Goal: Task Accomplishment & Management: Complete application form

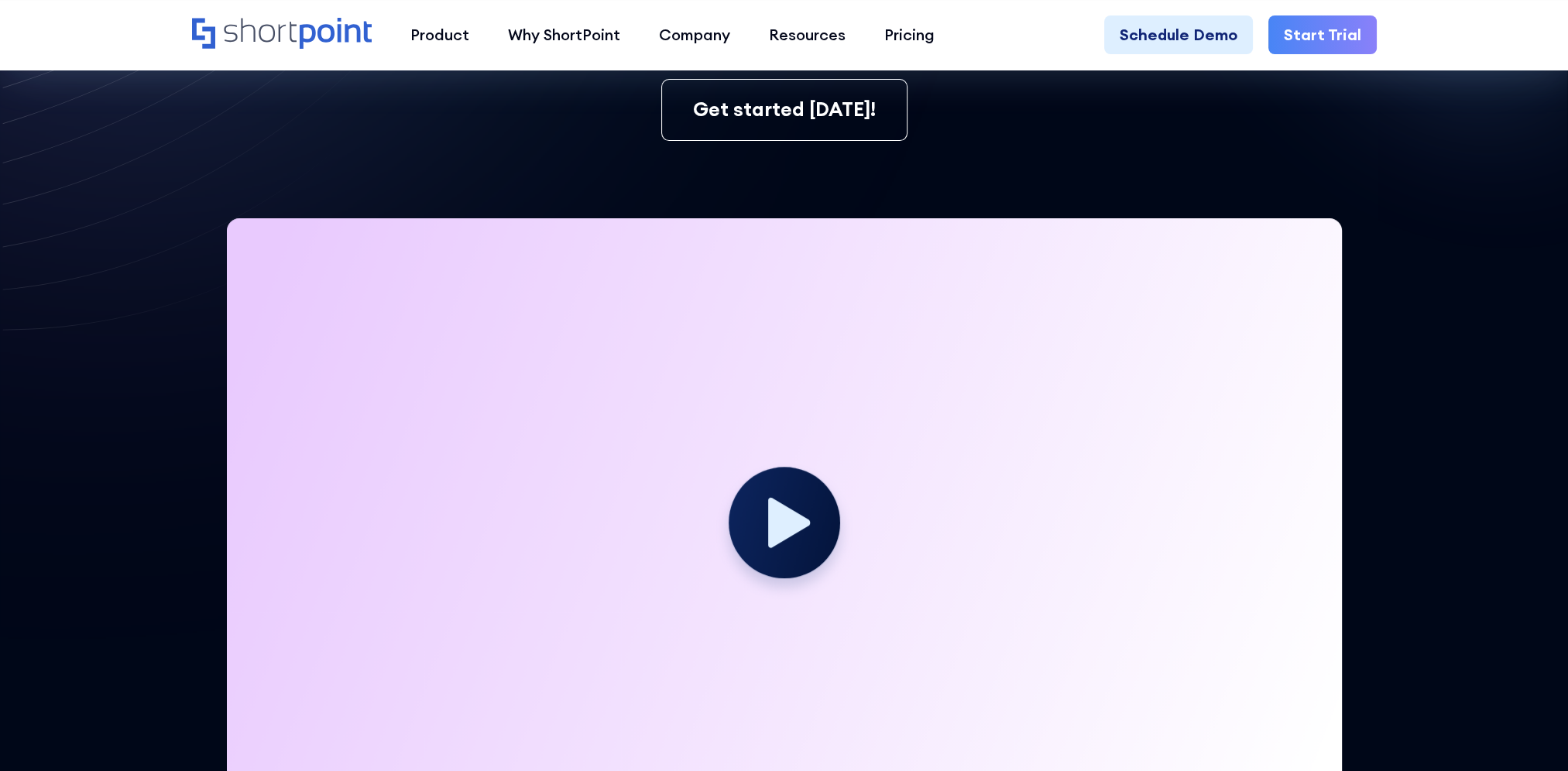
scroll to position [386, 0]
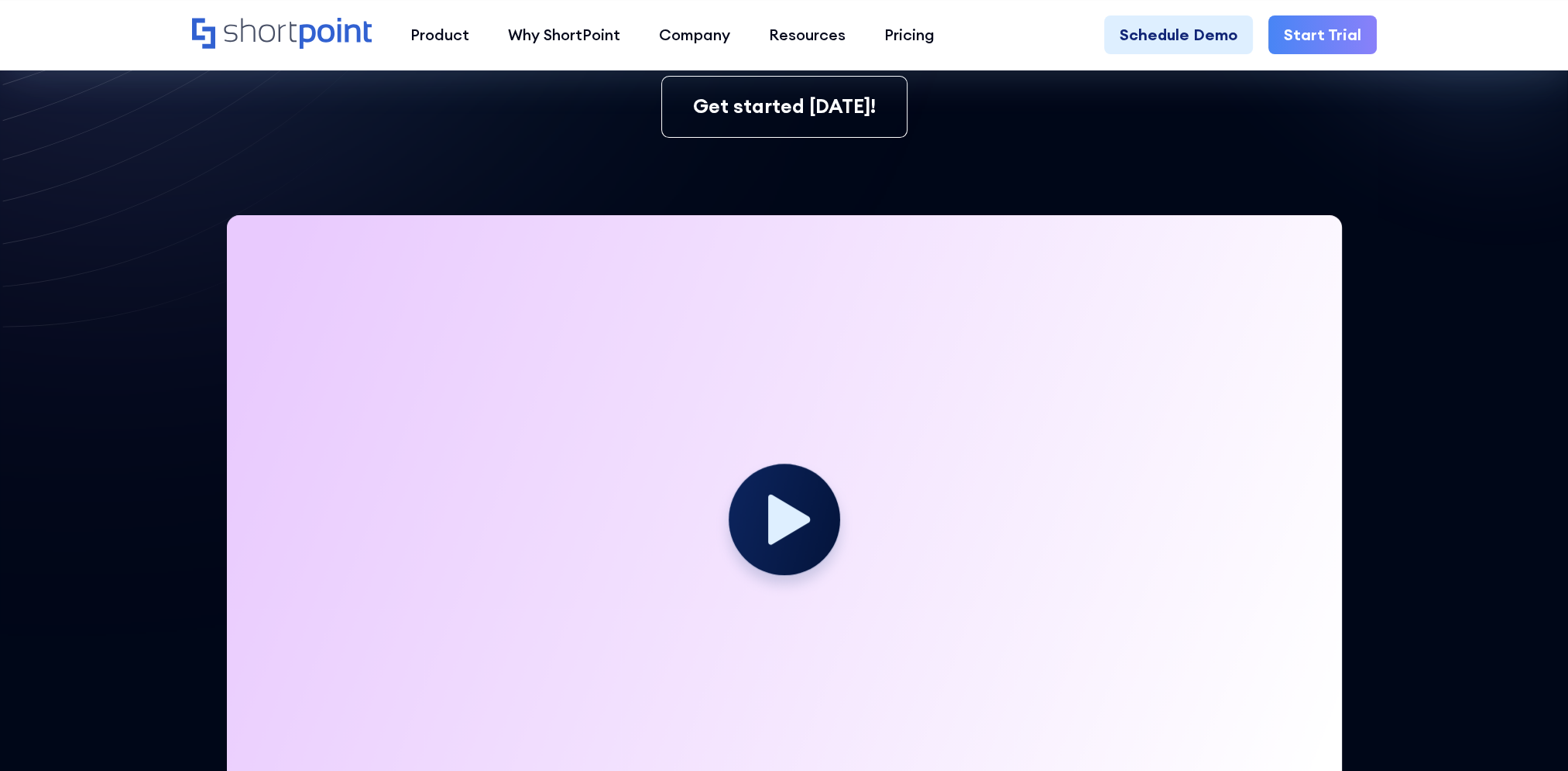
click at [800, 533] on circle at bounding box center [784, 519] width 112 height 112
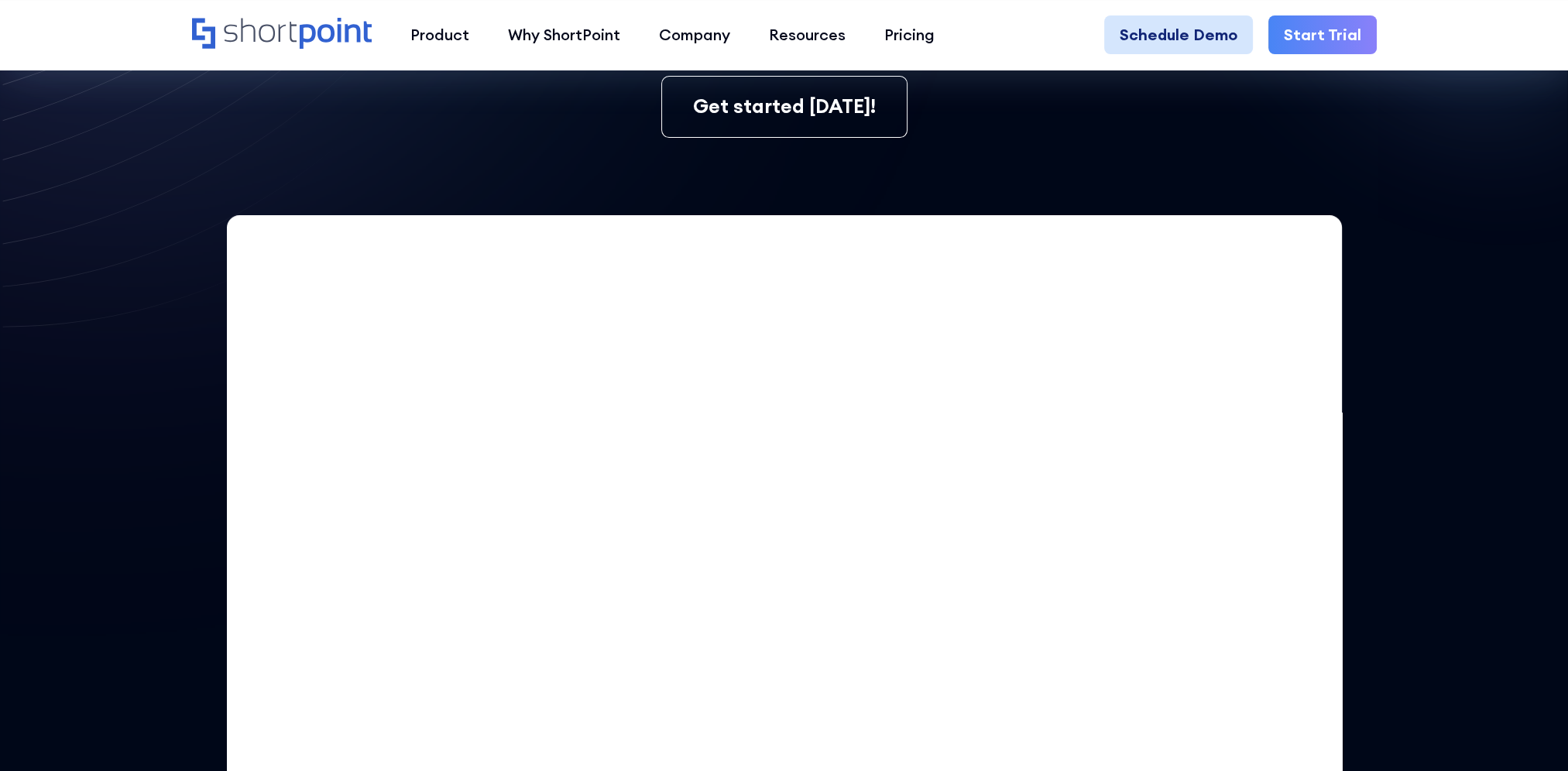
click at [1187, 27] on link "Schedule Demo" at bounding box center [1178, 35] width 149 height 39
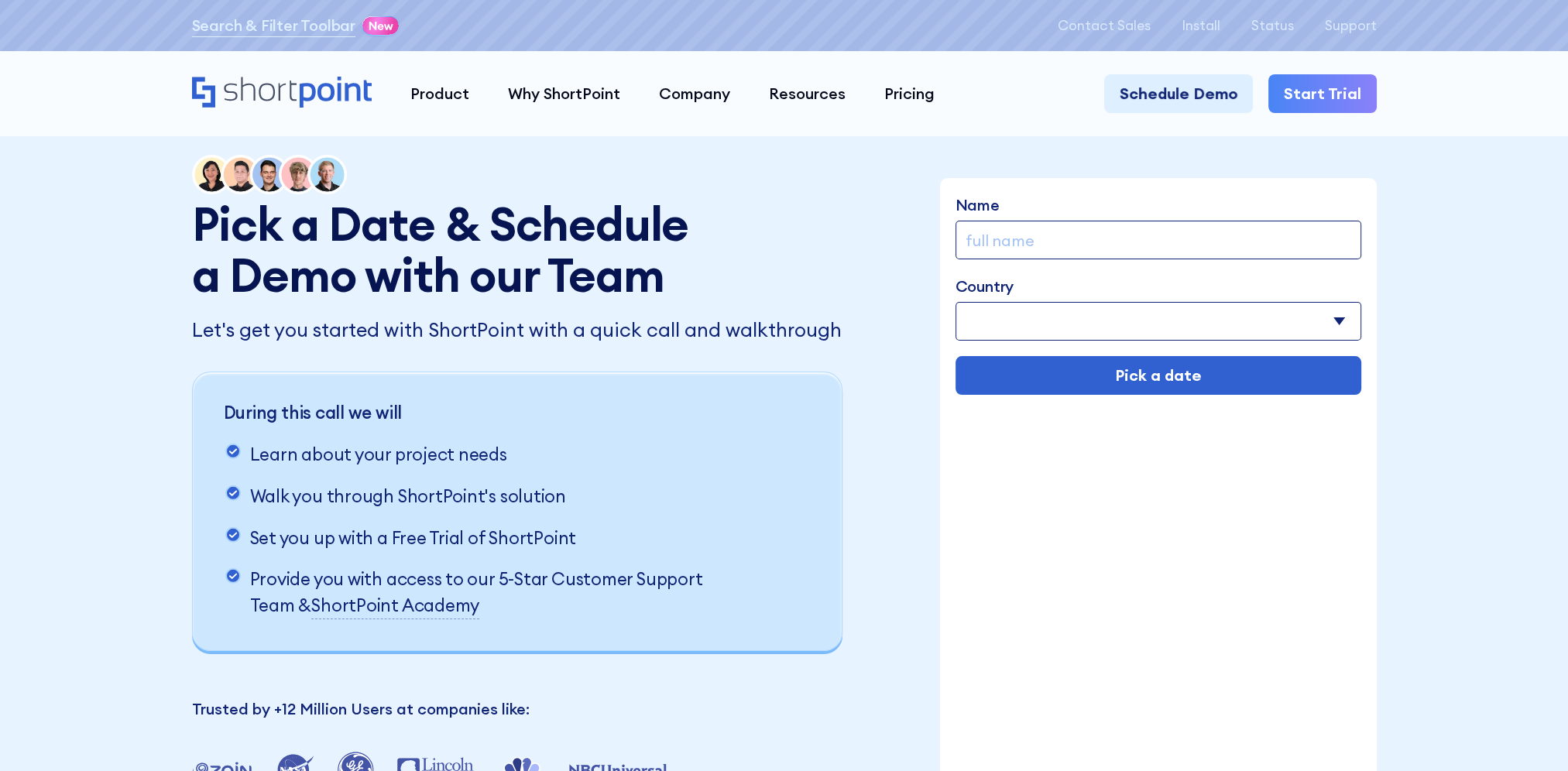
click at [1147, 239] on input "Name" at bounding box center [1158, 240] width 405 height 39
type input "Knoxly Oto"
click at [1084, 320] on select "Afghanistan Albania Algeria American Samoa Andorra Angola Anguilla Argentina Ar…" at bounding box center [1158, 321] width 405 height 39
select select "Solomon Islands"
click at [955, 301] on select "Afghanistan Albania Algeria American Samoa Andorra Angola Anguilla Argentina Ar…" at bounding box center [1158, 321] width 405 height 39
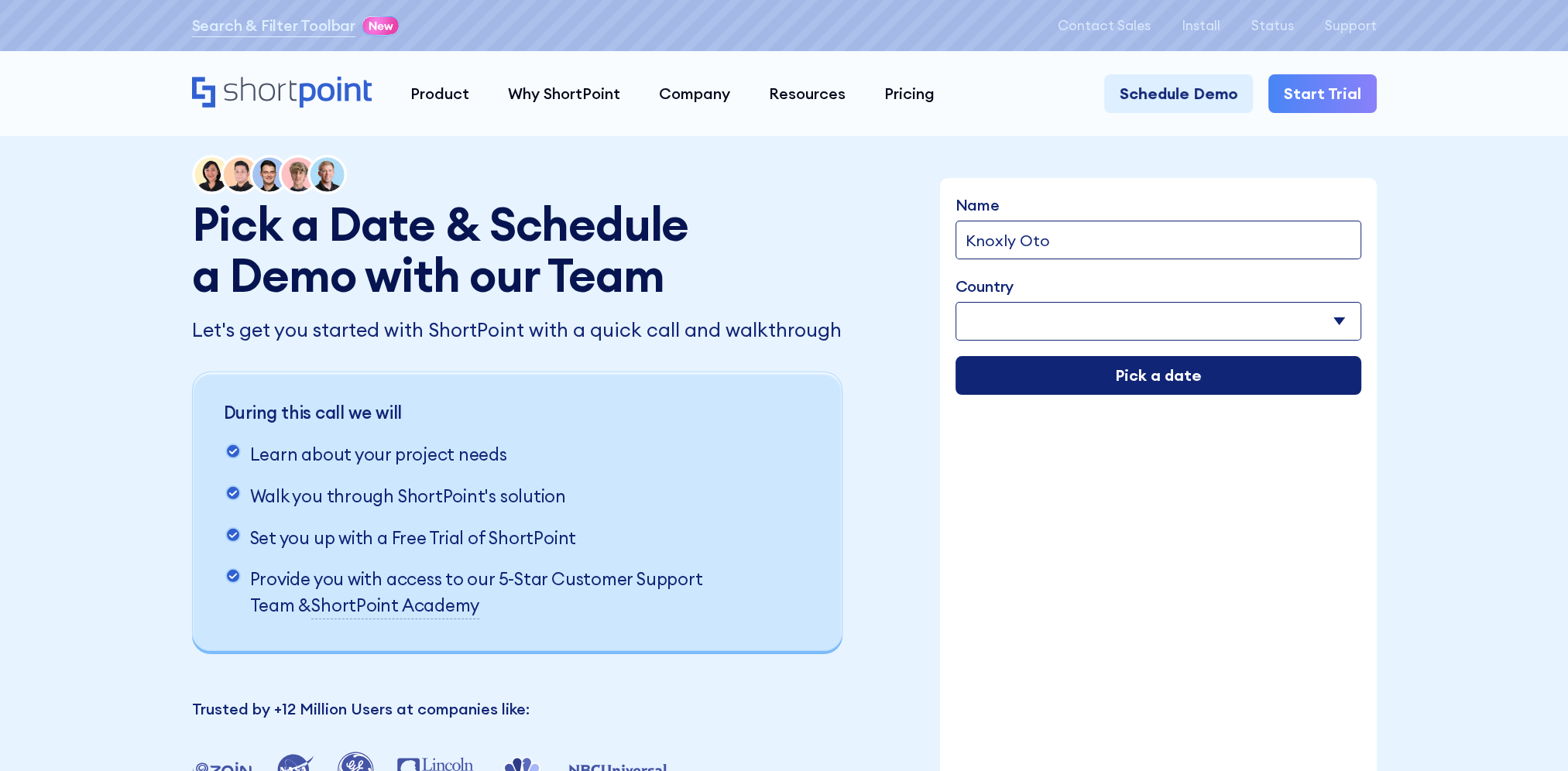
click at [1162, 380] on input "Pick a date" at bounding box center [1158, 376] width 405 height 39
click at [1125, 375] on input "Pick a date" at bounding box center [1158, 376] width 405 height 39
click at [1086, 364] on input "Pick a date" at bounding box center [1158, 376] width 405 height 39
click at [1077, 384] on input "Pick a date" at bounding box center [1158, 376] width 405 height 39
click at [1078, 381] on input "Pick a date" at bounding box center [1158, 376] width 405 height 39
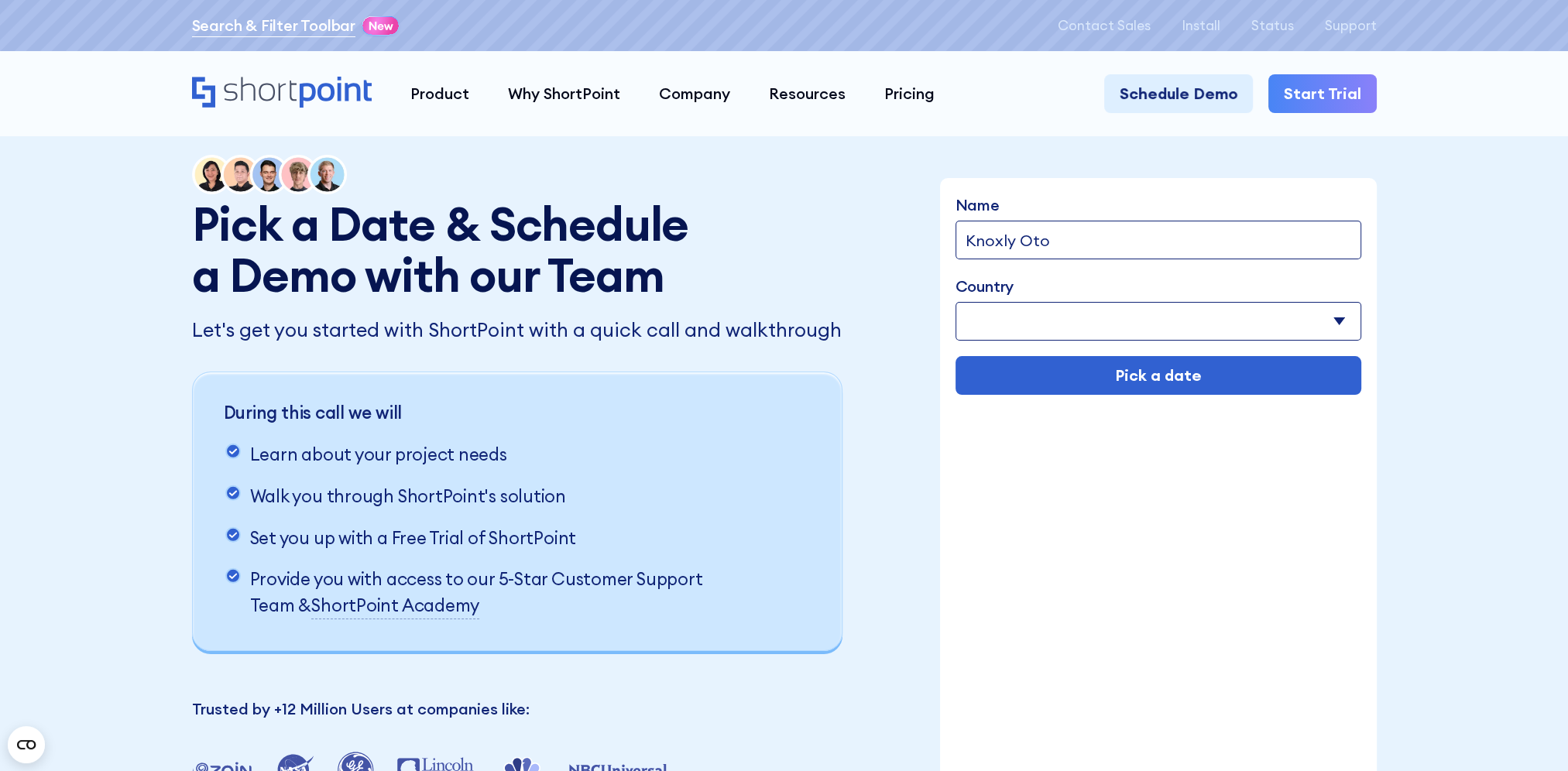
click at [303, 23] on link "Search & Filter Toolbar" at bounding box center [273, 25] width 163 height 23
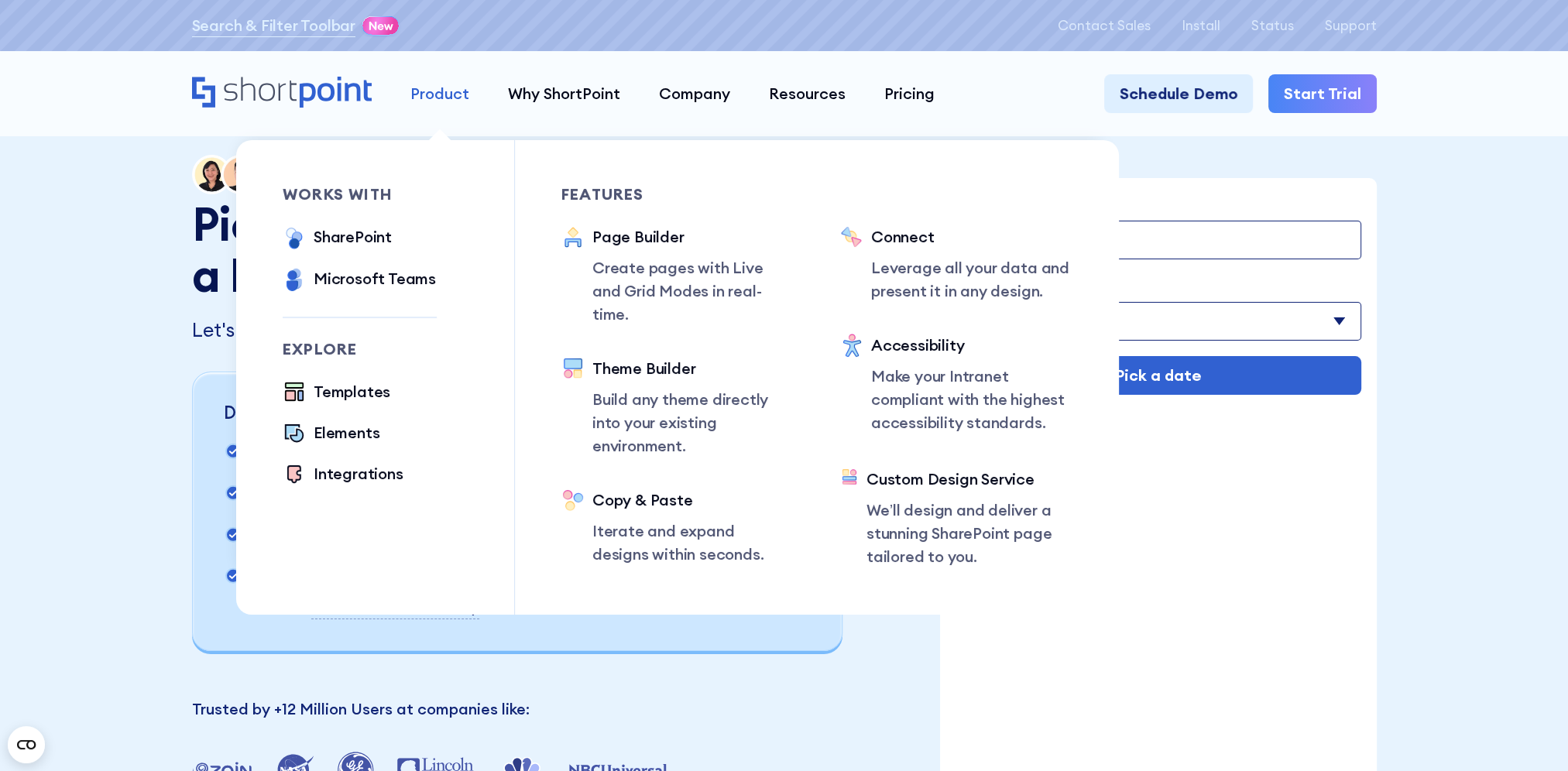
click at [431, 93] on div "Product" at bounding box center [439, 94] width 59 height 23
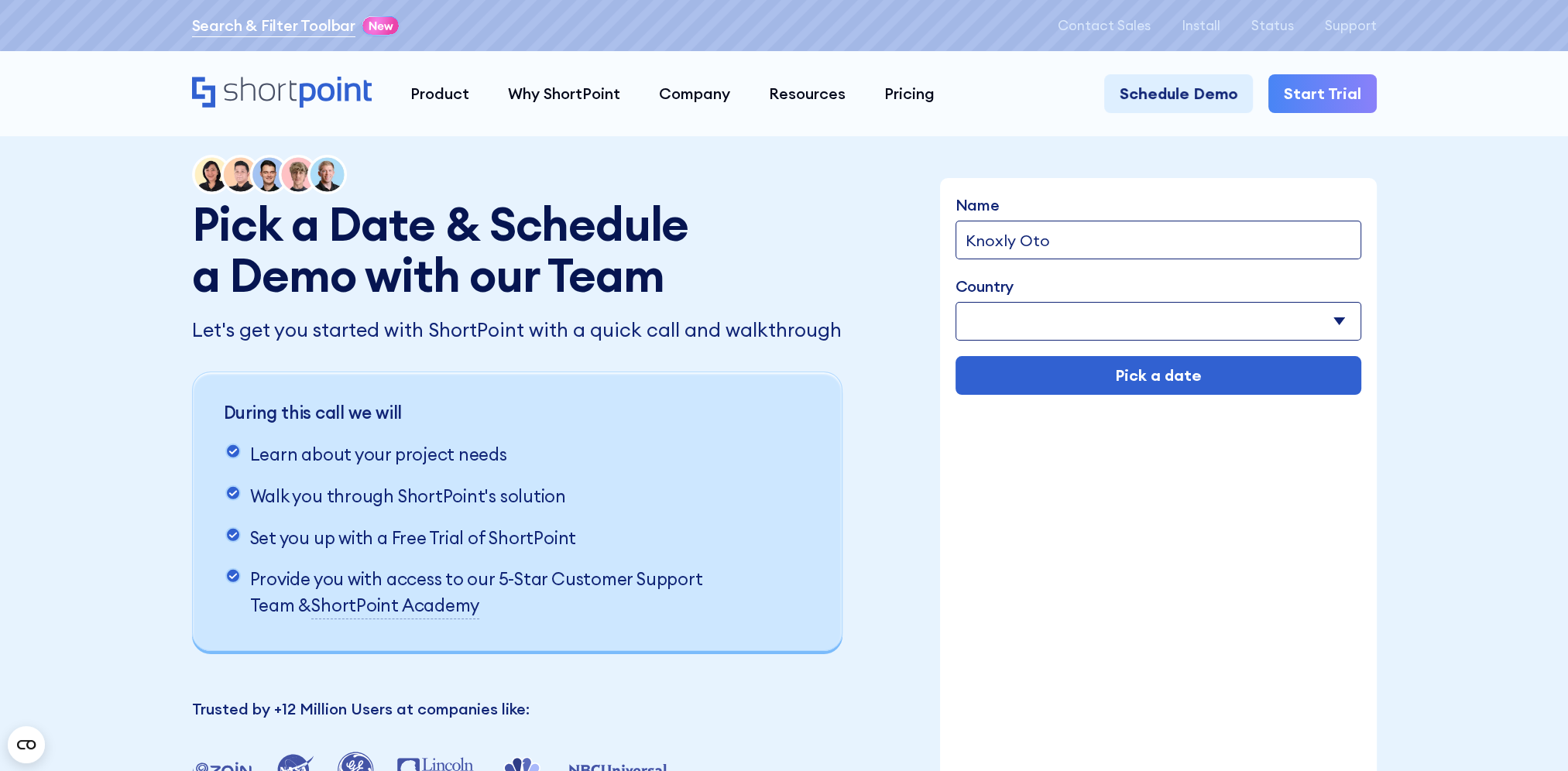
click at [318, 30] on link "Search & Filter Toolbar" at bounding box center [273, 25] width 163 height 23
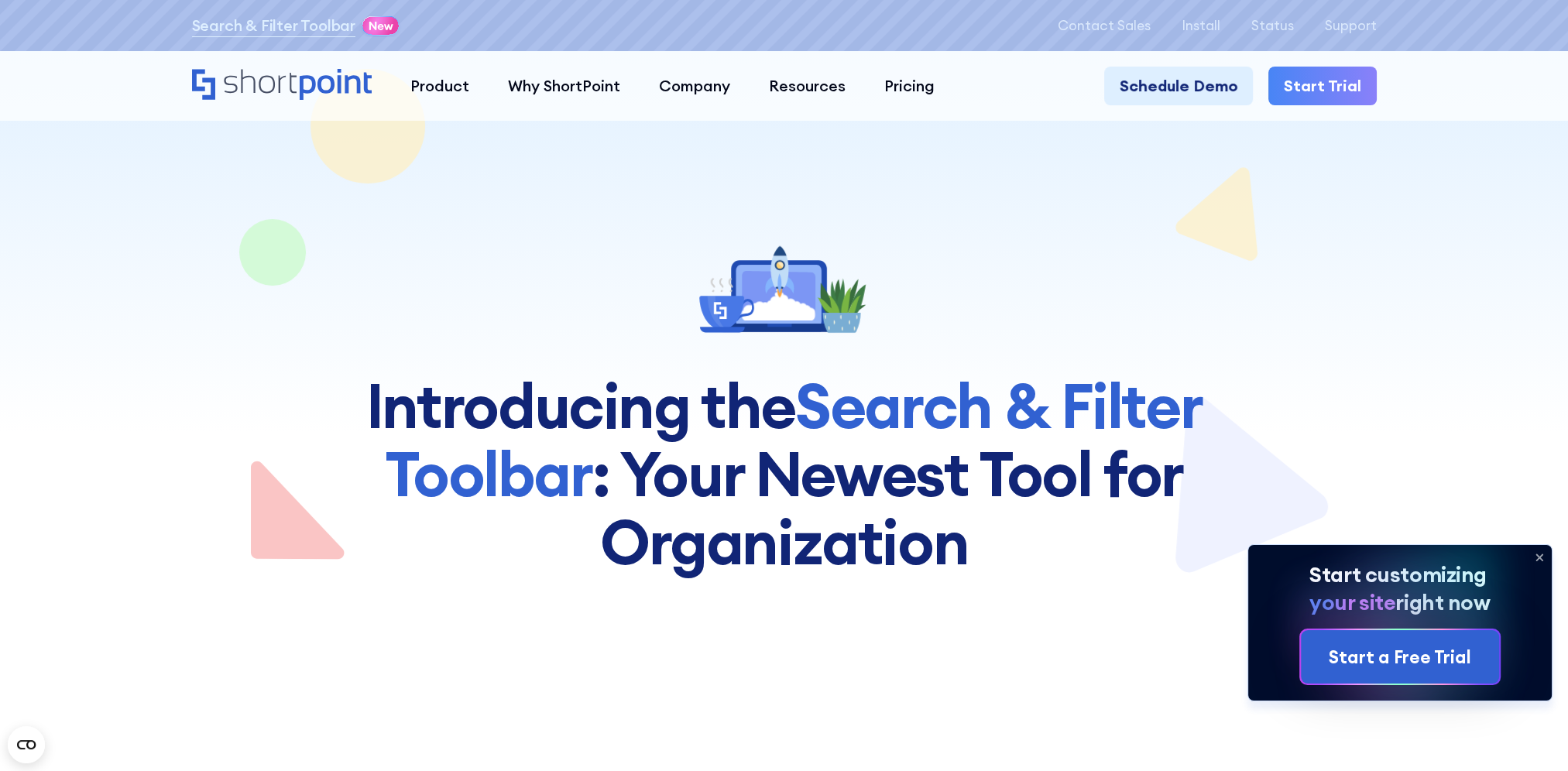
click at [1540, 558] on icon at bounding box center [1539, 558] width 6 height 6
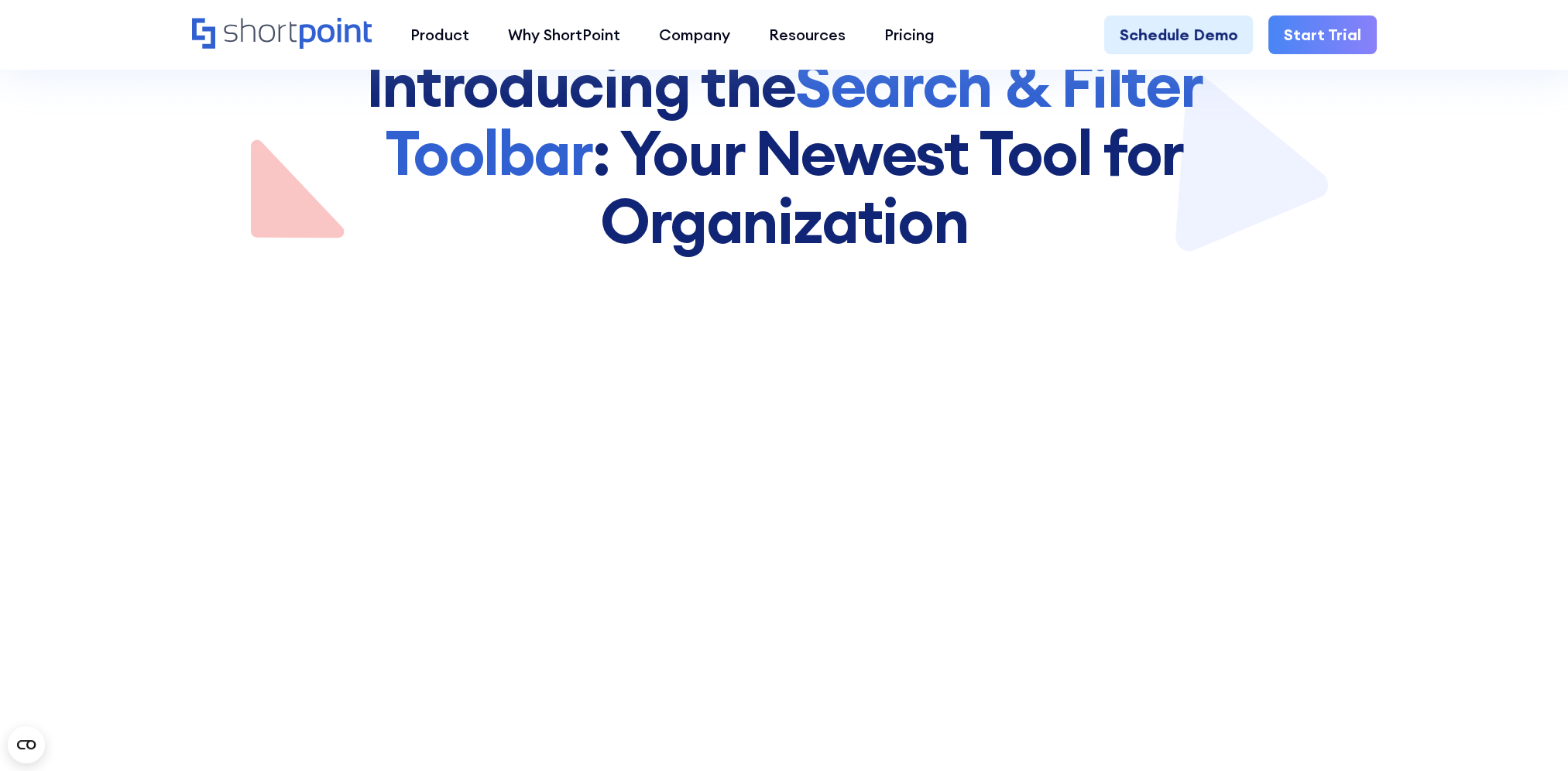
scroll to position [309, 0]
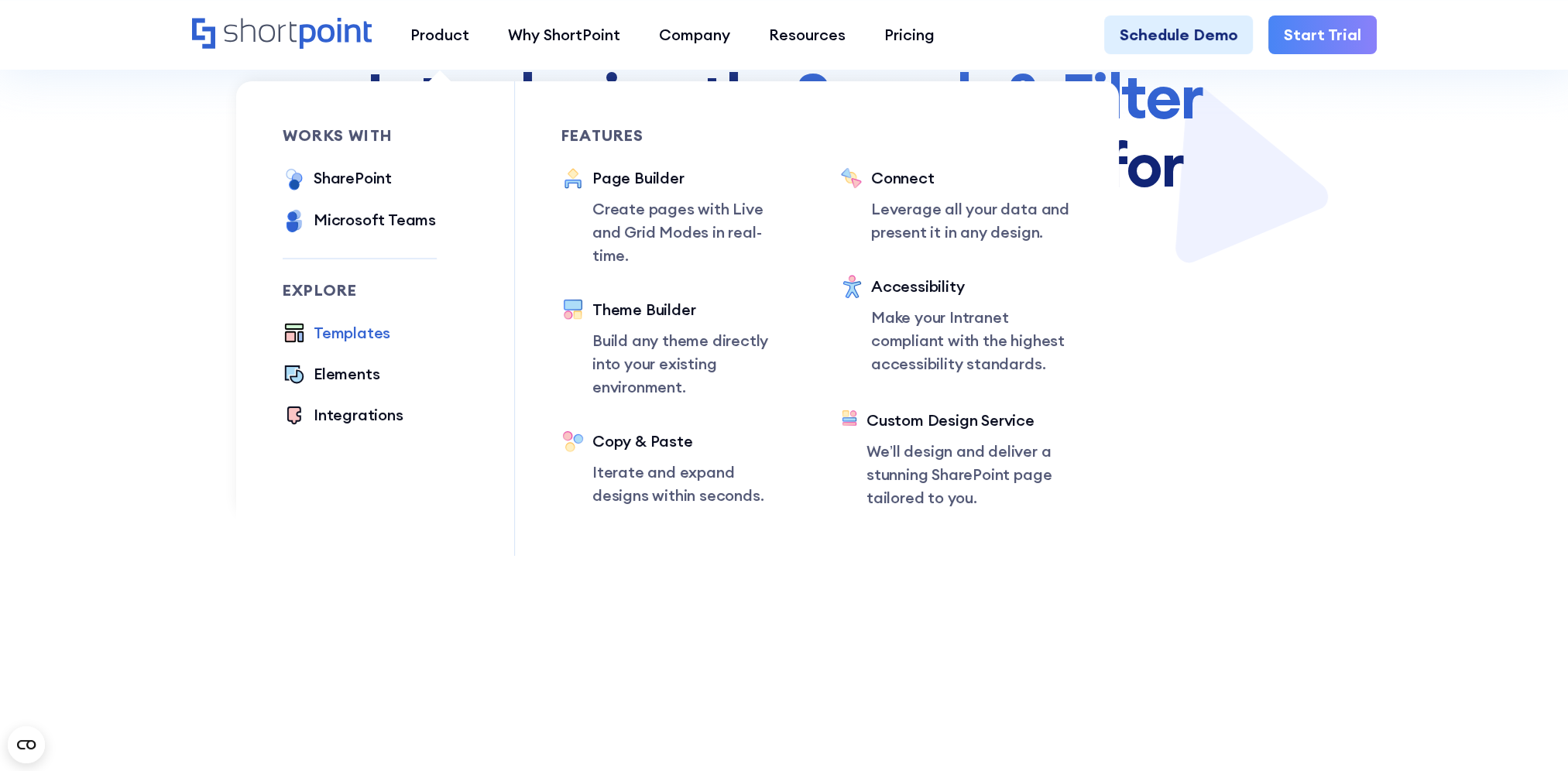
click at [360, 333] on div "Templates" at bounding box center [351, 333] width 76 height 23
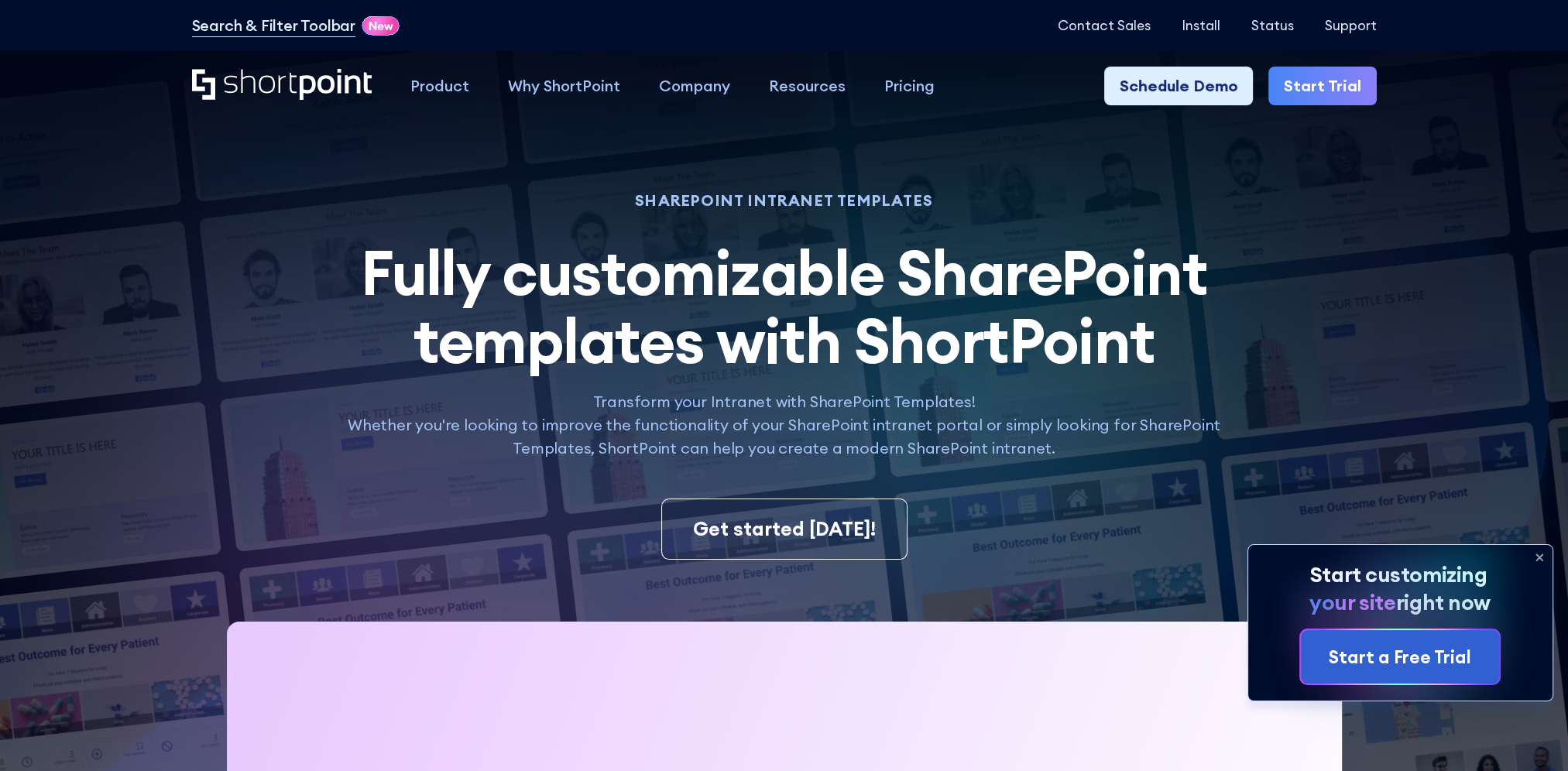
click at [1539, 554] on icon at bounding box center [1539, 557] width 24 height 24
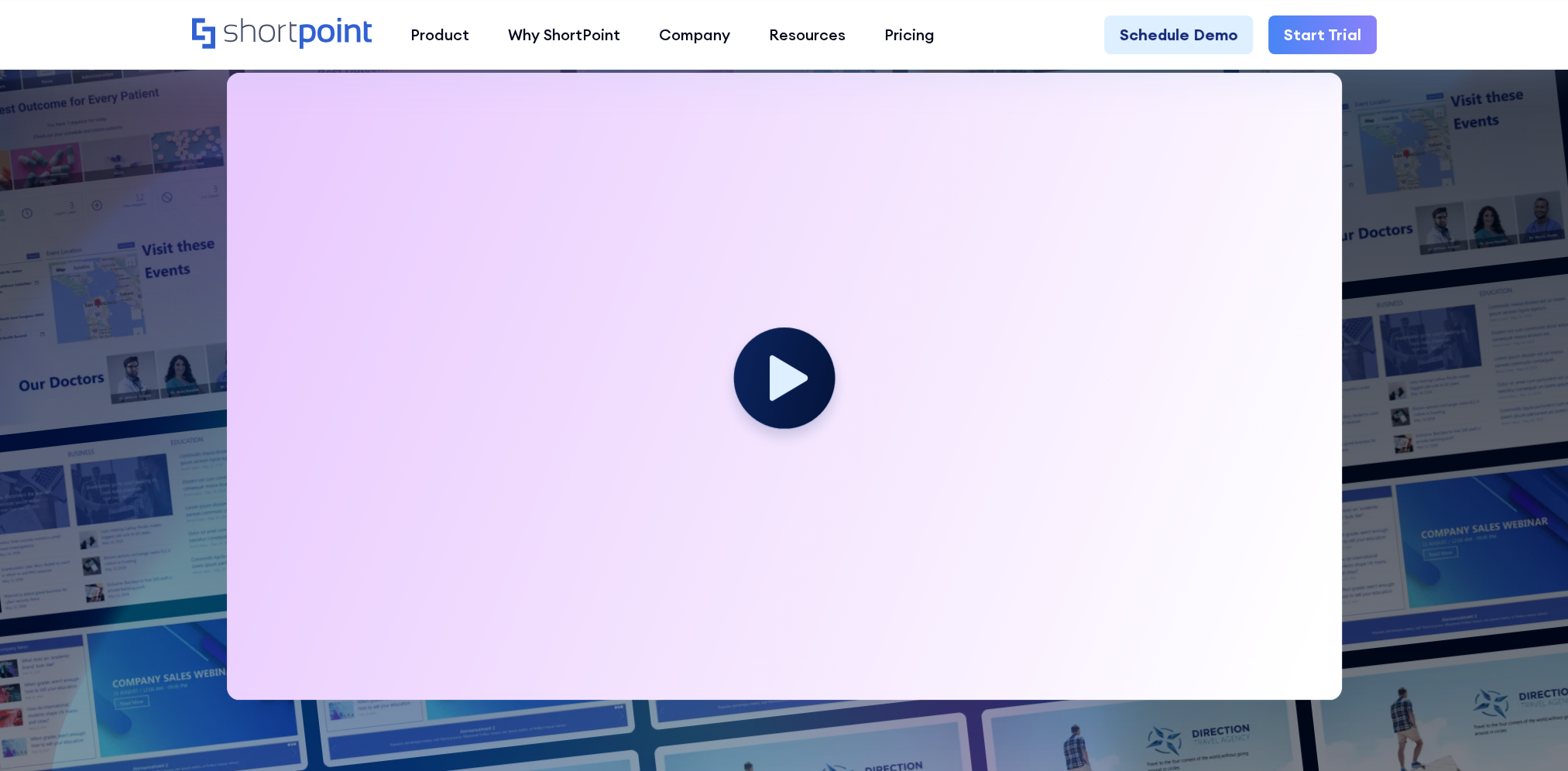
scroll to position [542, 0]
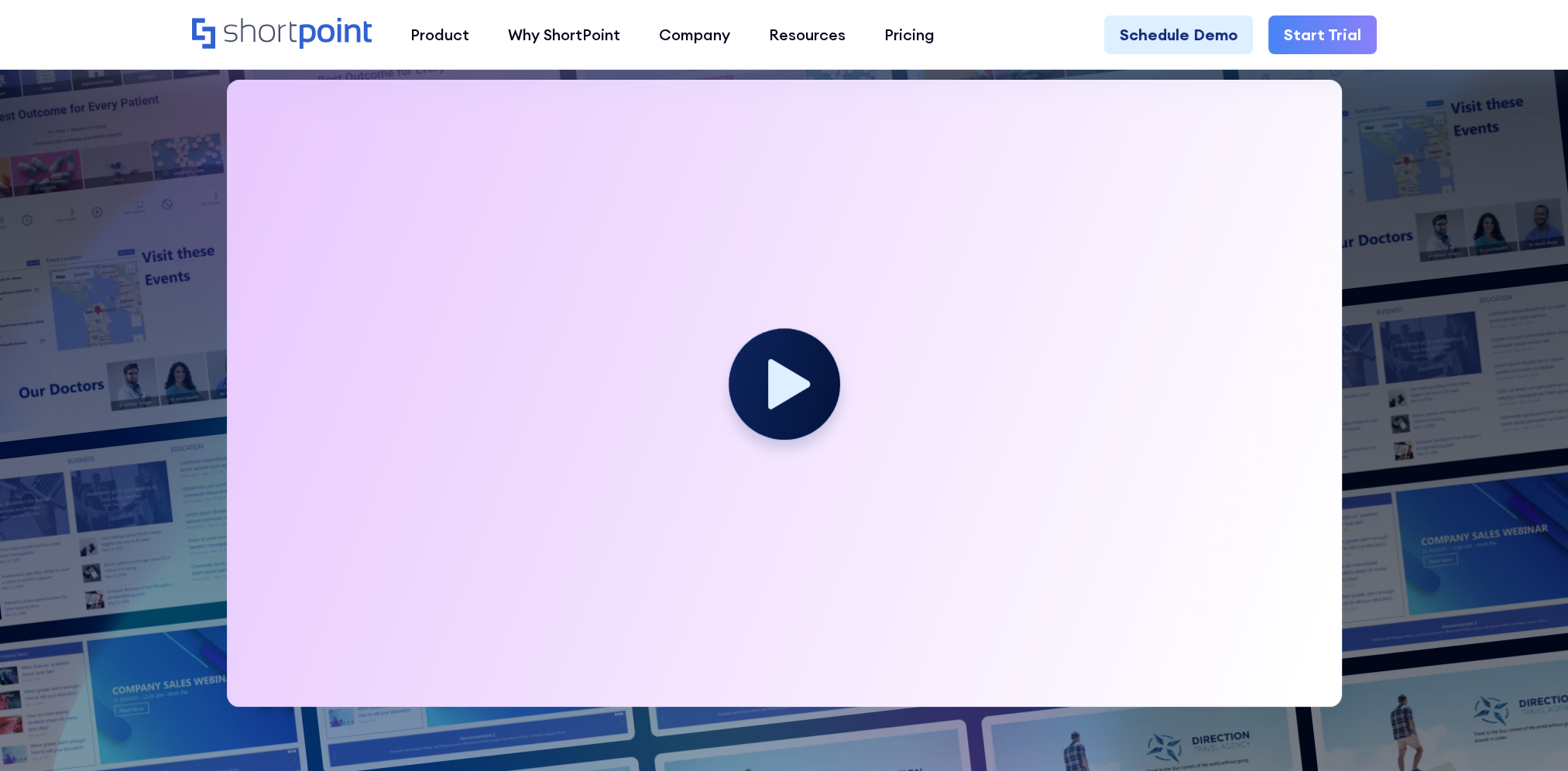
click at [799, 399] on circle at bounding box center [784, 384] width 112 height 112
click at [794, 393] on icon at bounding box center [789, 383] width 42 height 50
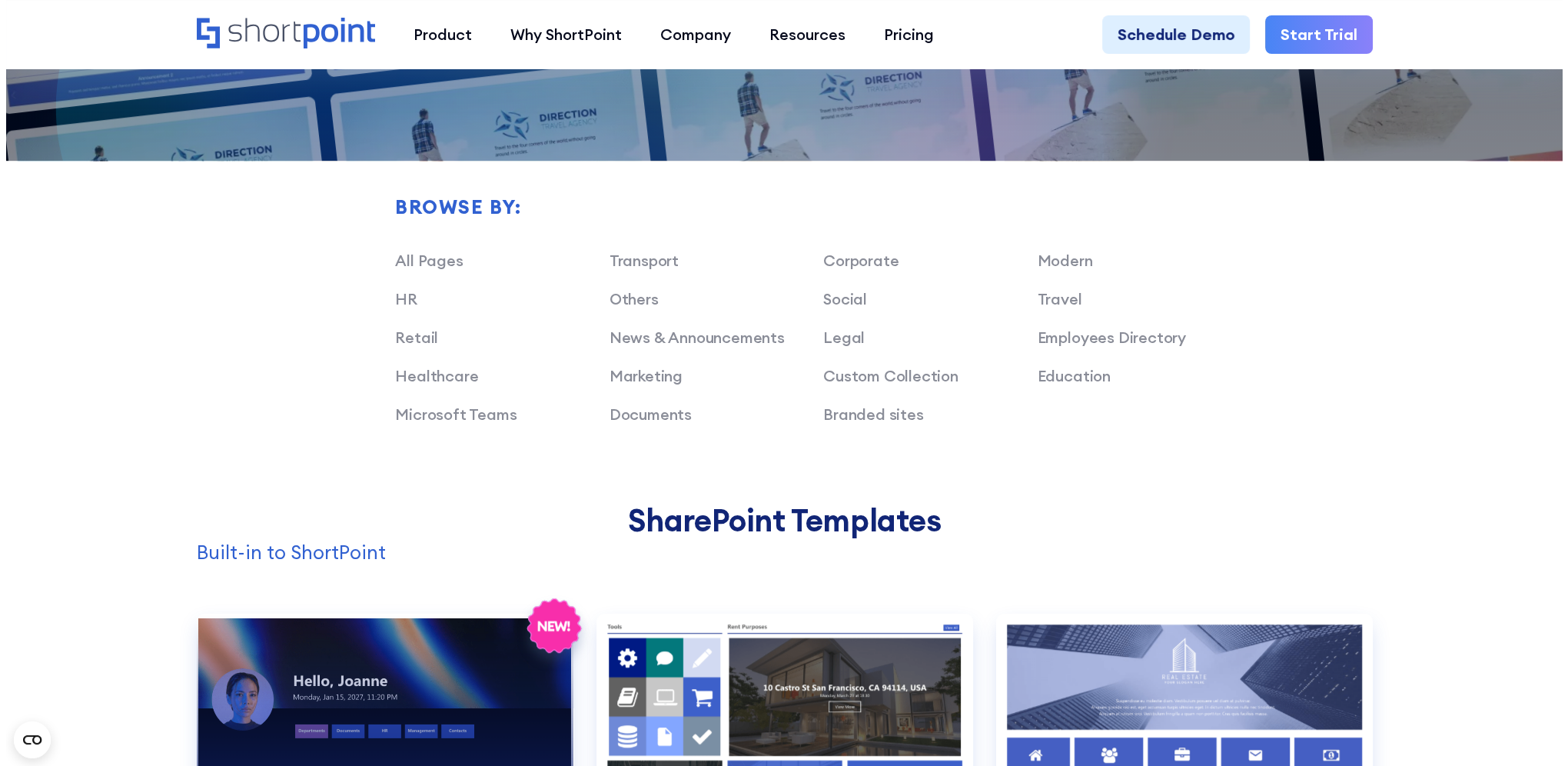
scroll to position [1538, 0]
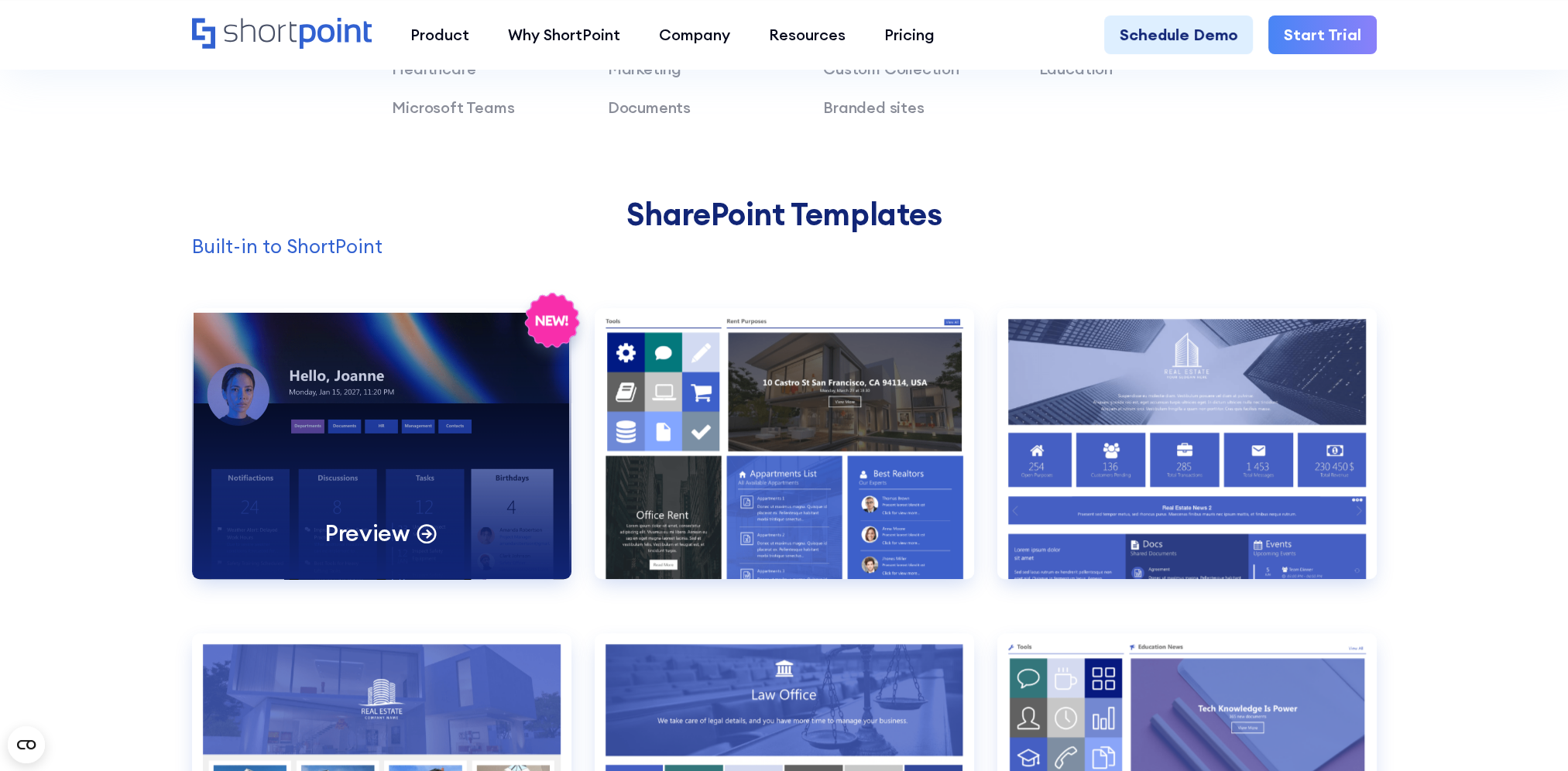
click at [329, 454] on div "Preview" at bounding box center [382, 443] width 380 height 271
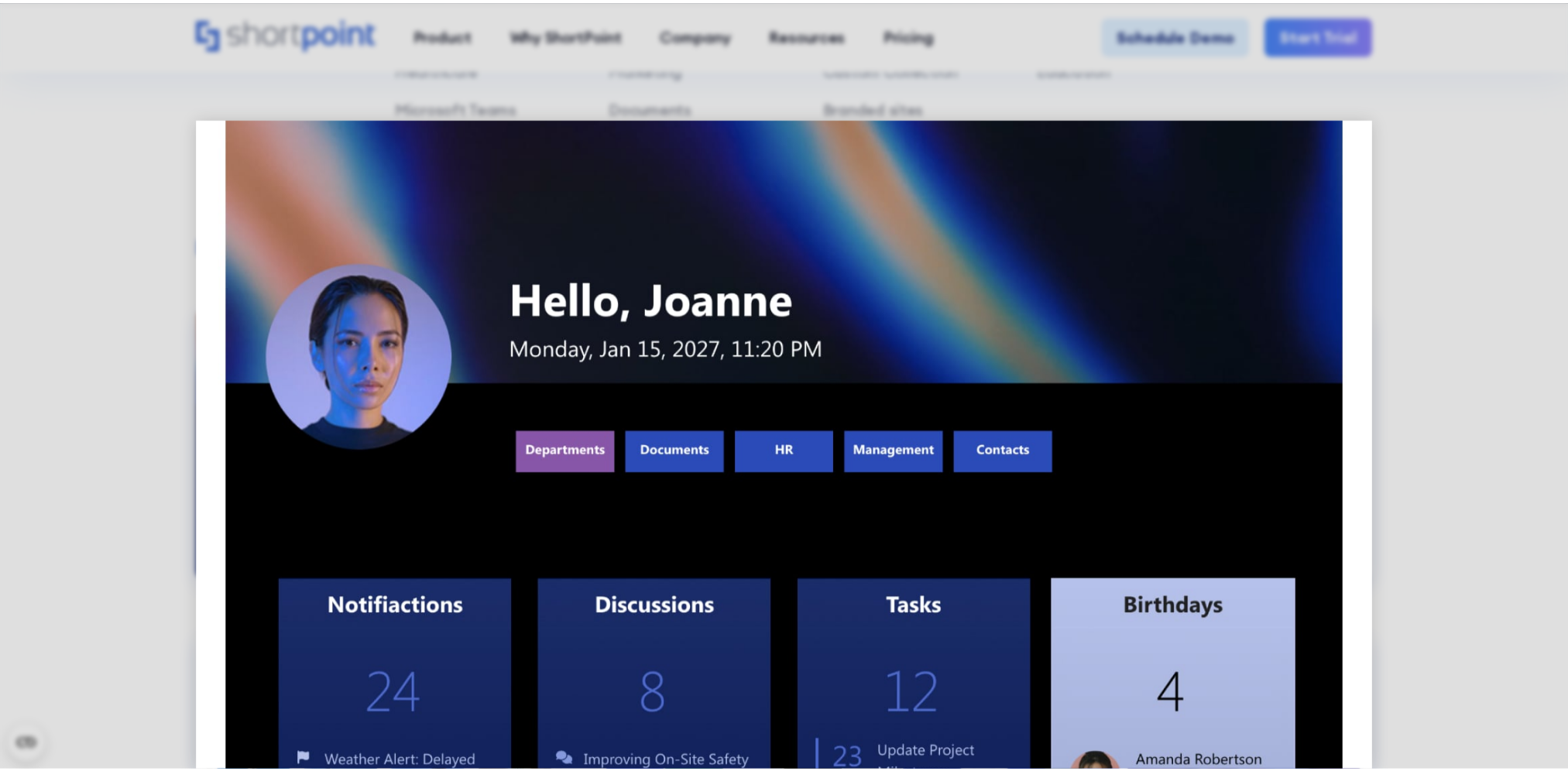
scroll to position [0, 0]
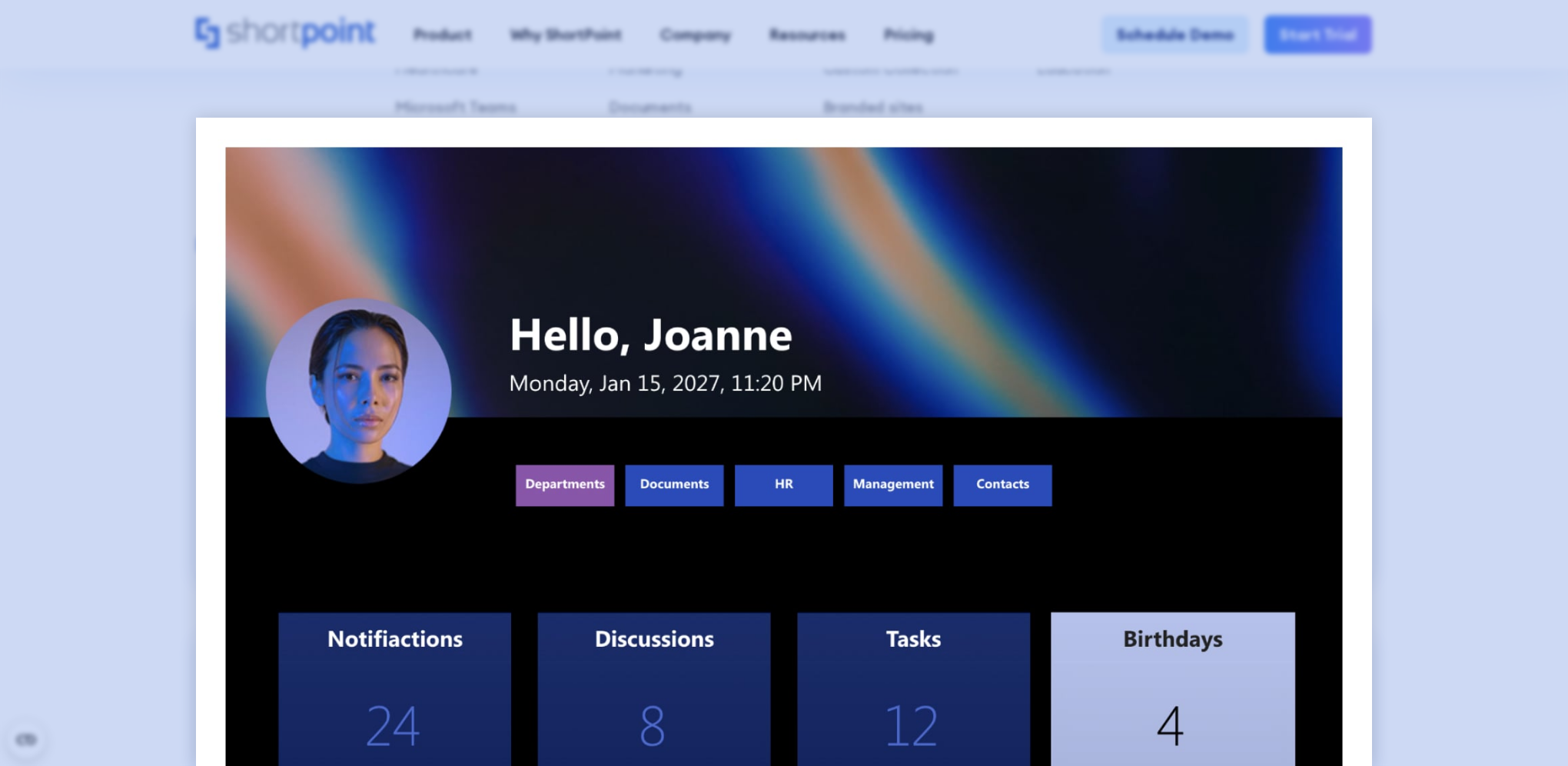
click at [1450, 281] on div at bounding box center [784, 383] width 1568 height 766
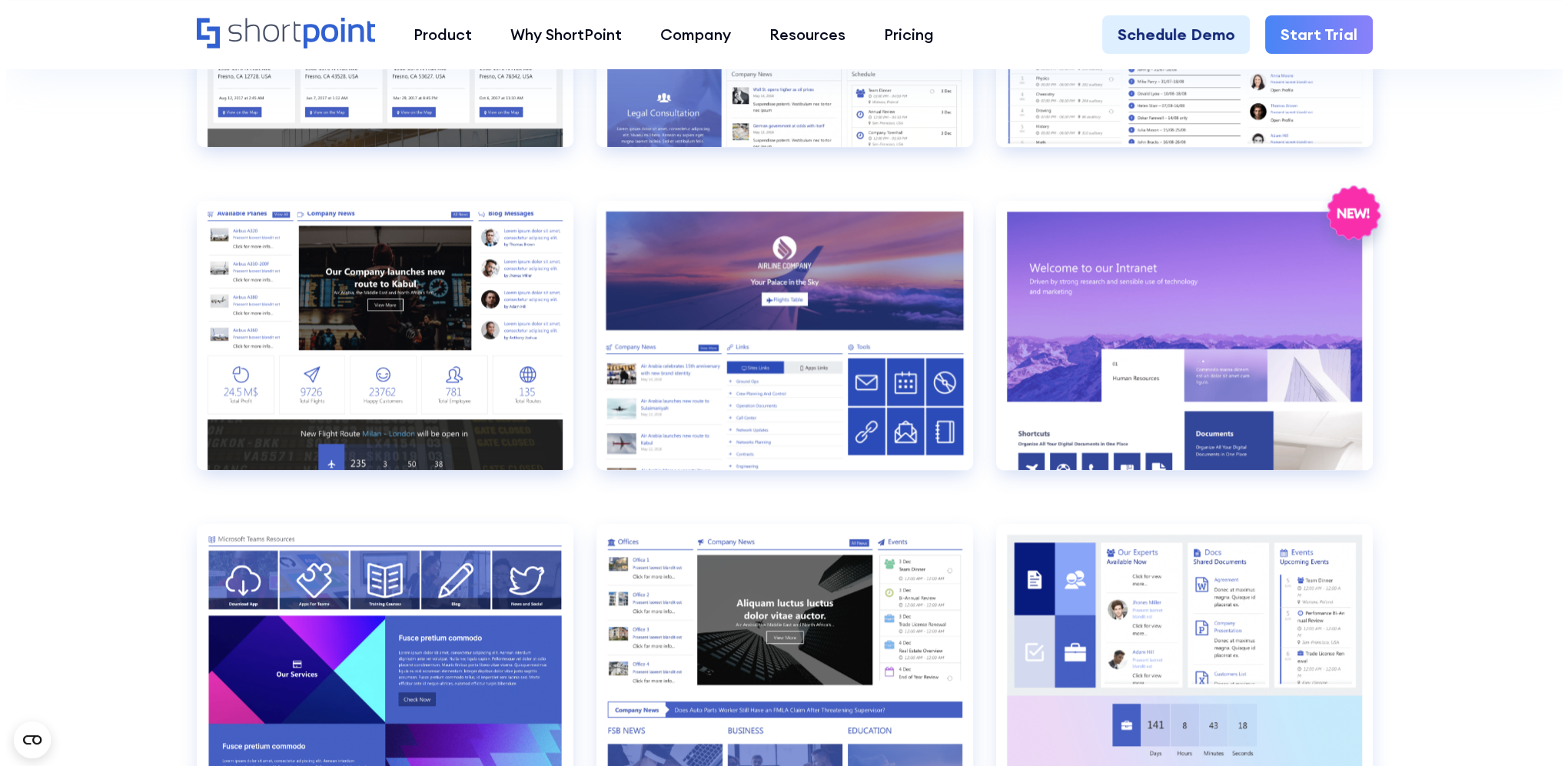
scroll to position [2307, 0]
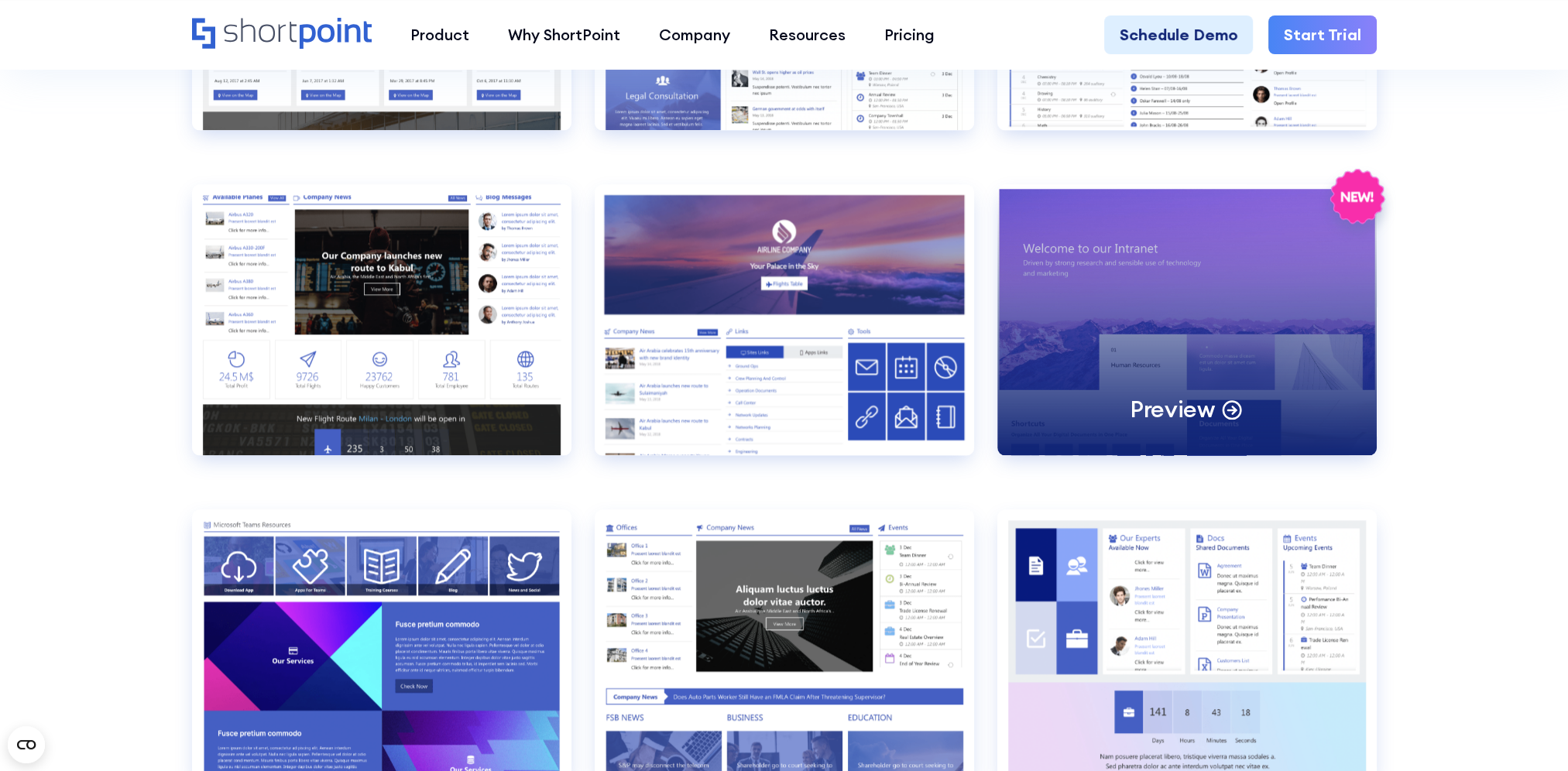
click at [1106, 300] on div "Preview" at bounding box center [1187, 319] width 380 height 271
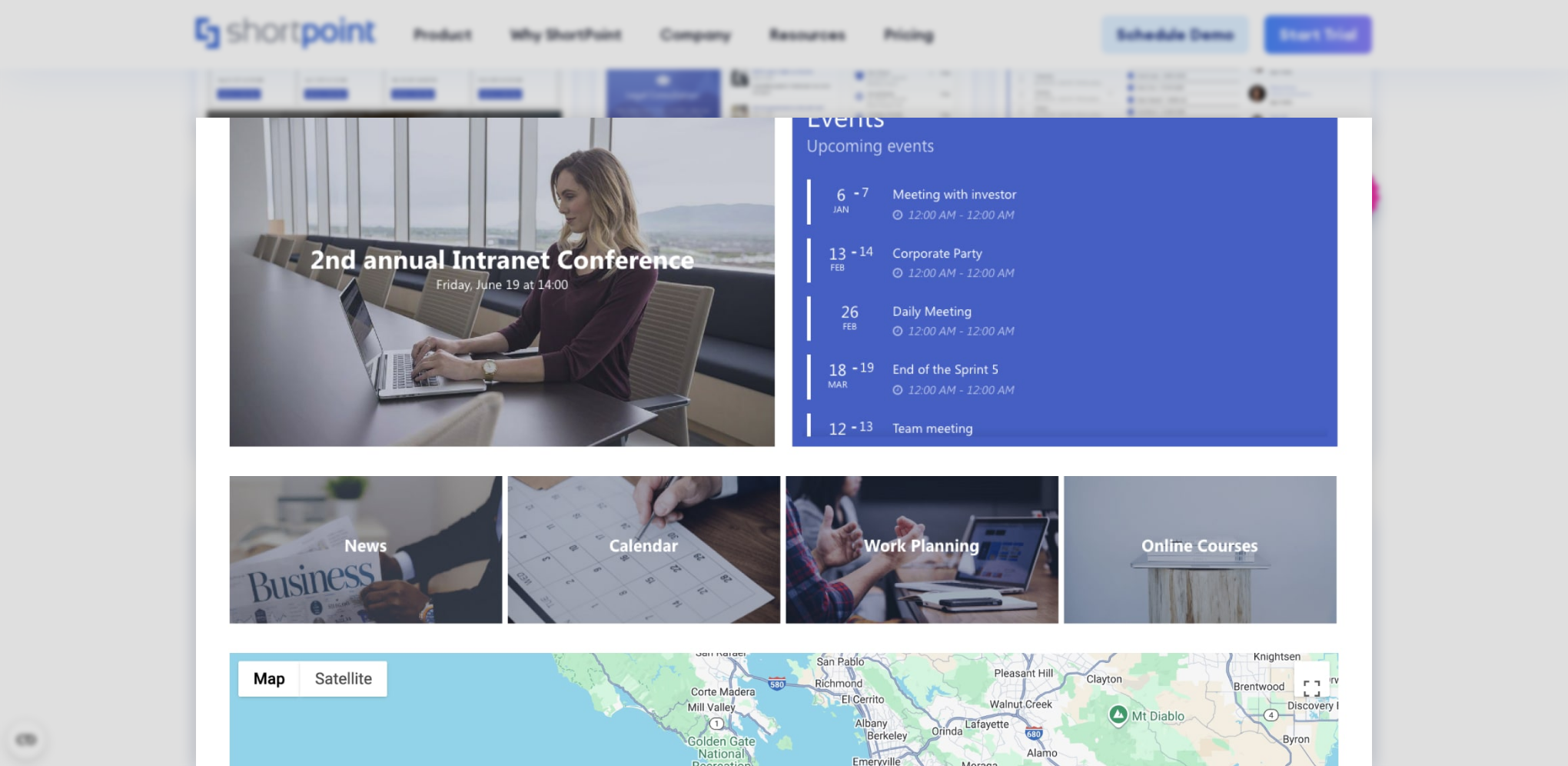
scroll to position [1025, 0]
